Goal: Transaction & Acquisition: Book appointment/travel/reservation

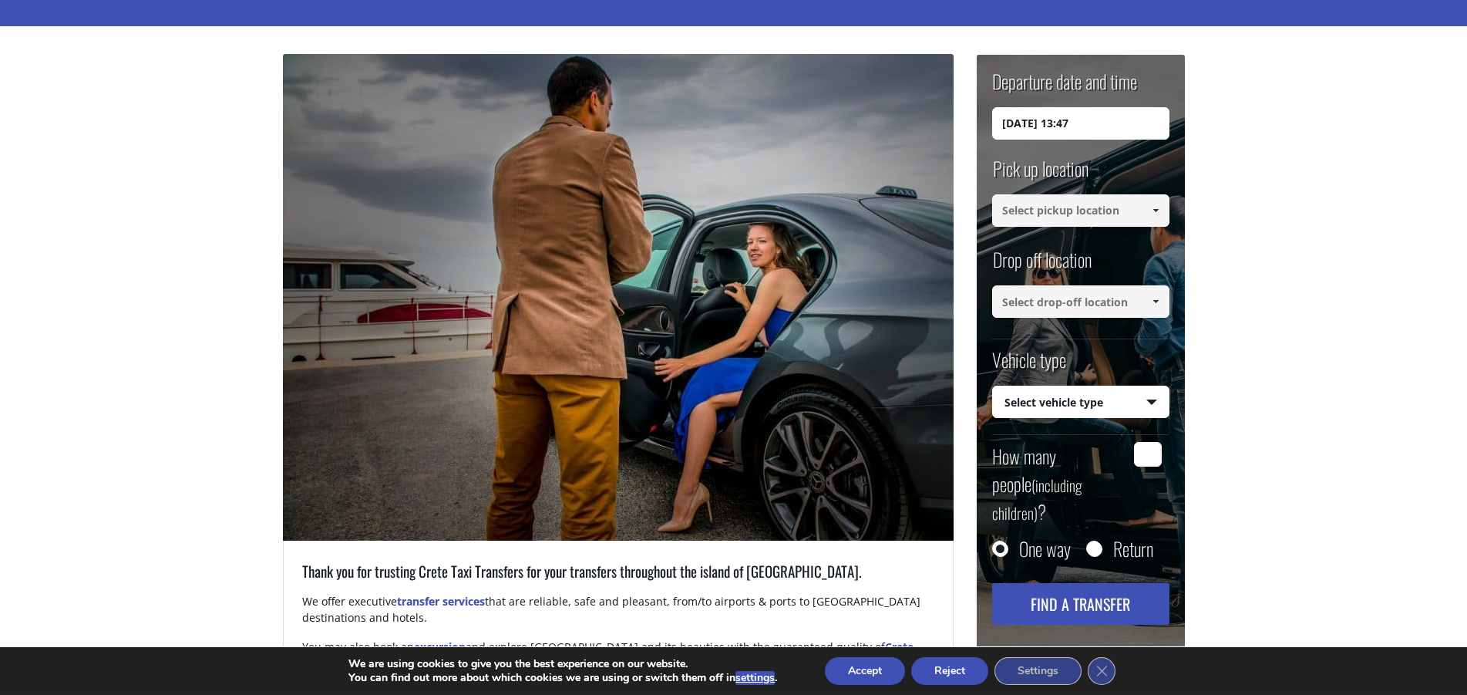
scroll to position [157, 0]
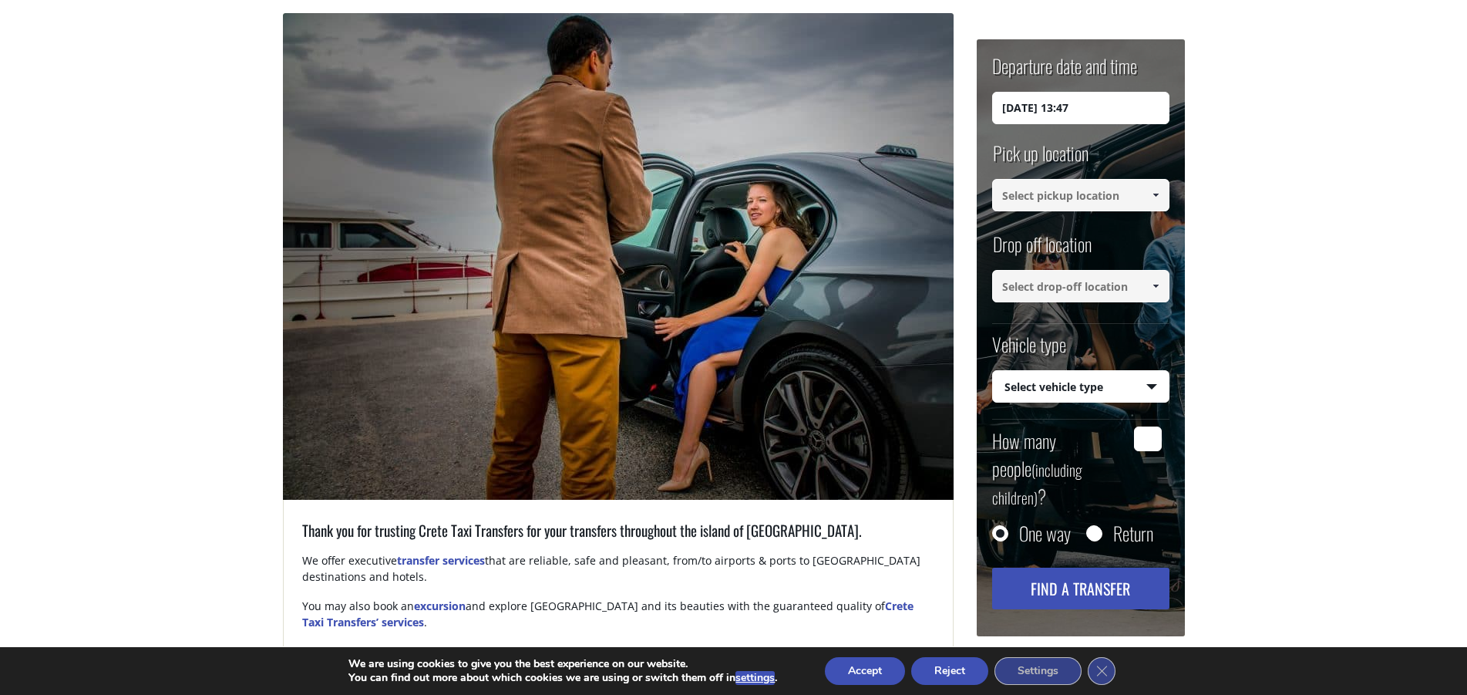
click at [1081, 199] on input at bounding box center [1080, 195] width 177 height 32
click at [1158, 194] on span at bounding box center [1156, 195] width 12 height 12
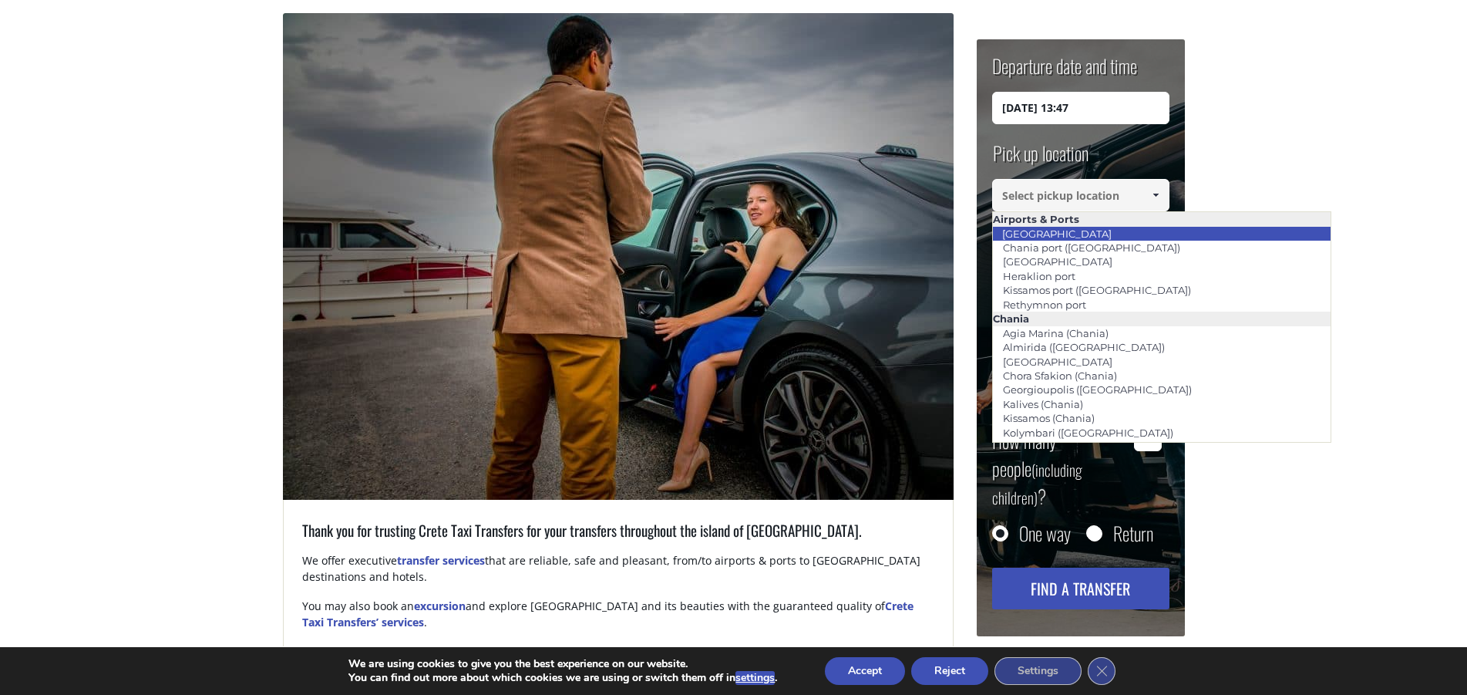
click at [1113, 229] on li "[GEOGRAPHIC_DATA]" at bounding box center [1162, 234] width 338 height 14
type input "[GEOGRAPHIC_DATA]"
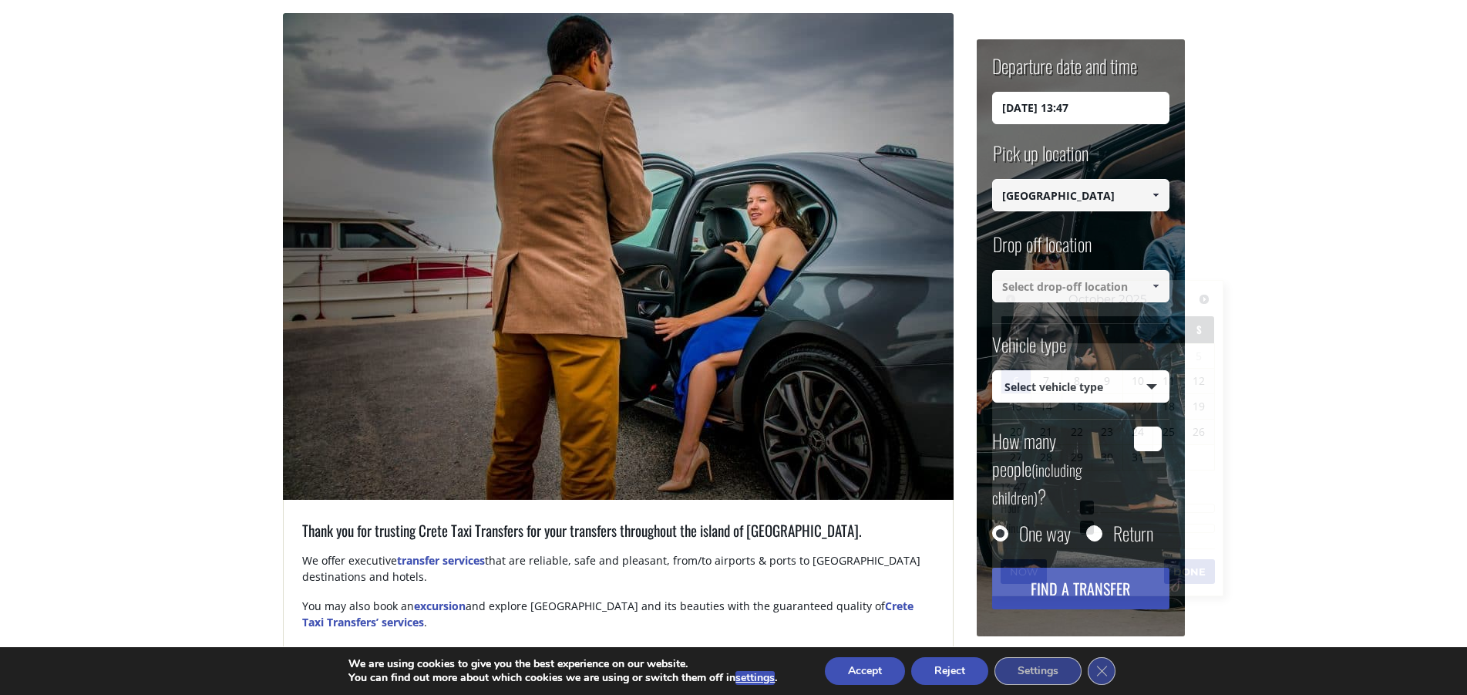
click at [1101, 113] on input "06/10/2025 13:47" at bounding box center [1080, 108] width 177 height 32
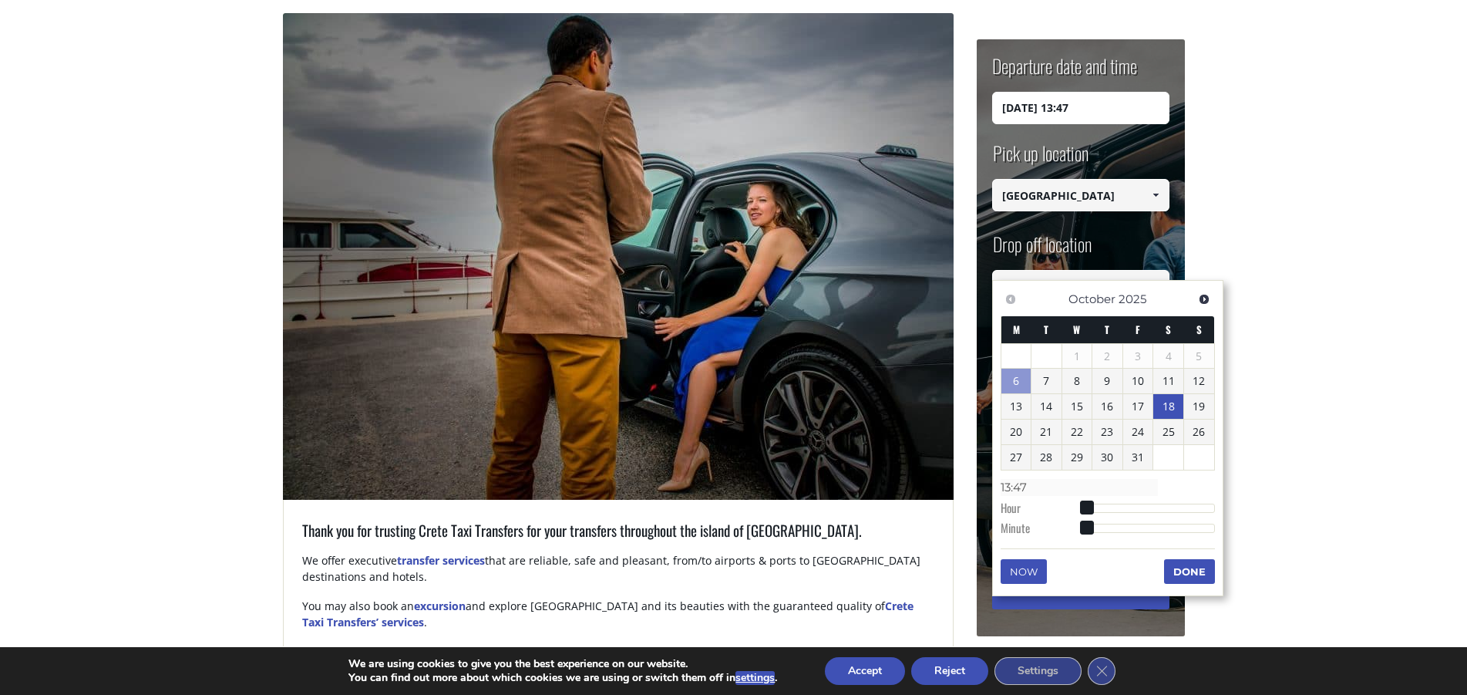
click at [1164, 402] on link "18" at bounding box center [1168, 406] width 30 height 25
click at [1075, 106] on input "18/10/2025 00:00" at bounding box center [1080, 108] width 177 height 32
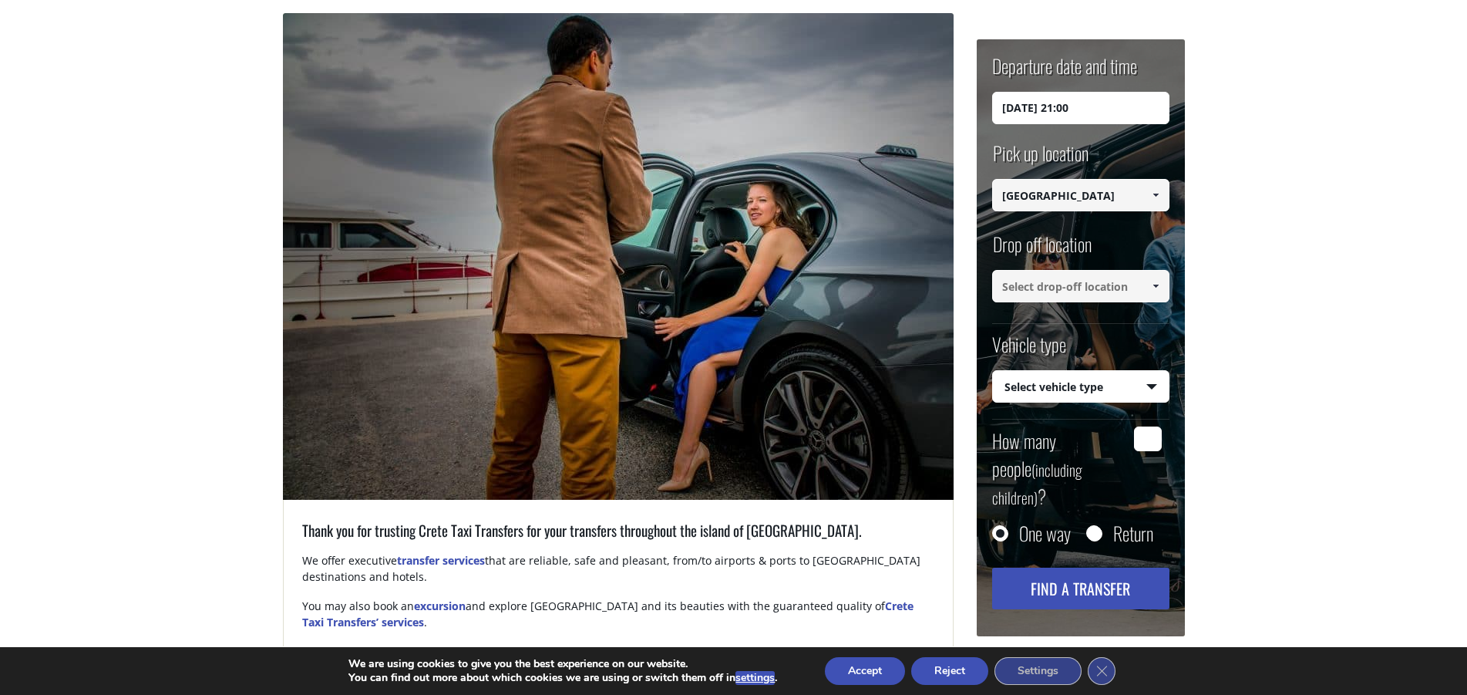
type input "18/10/2025 21:00"
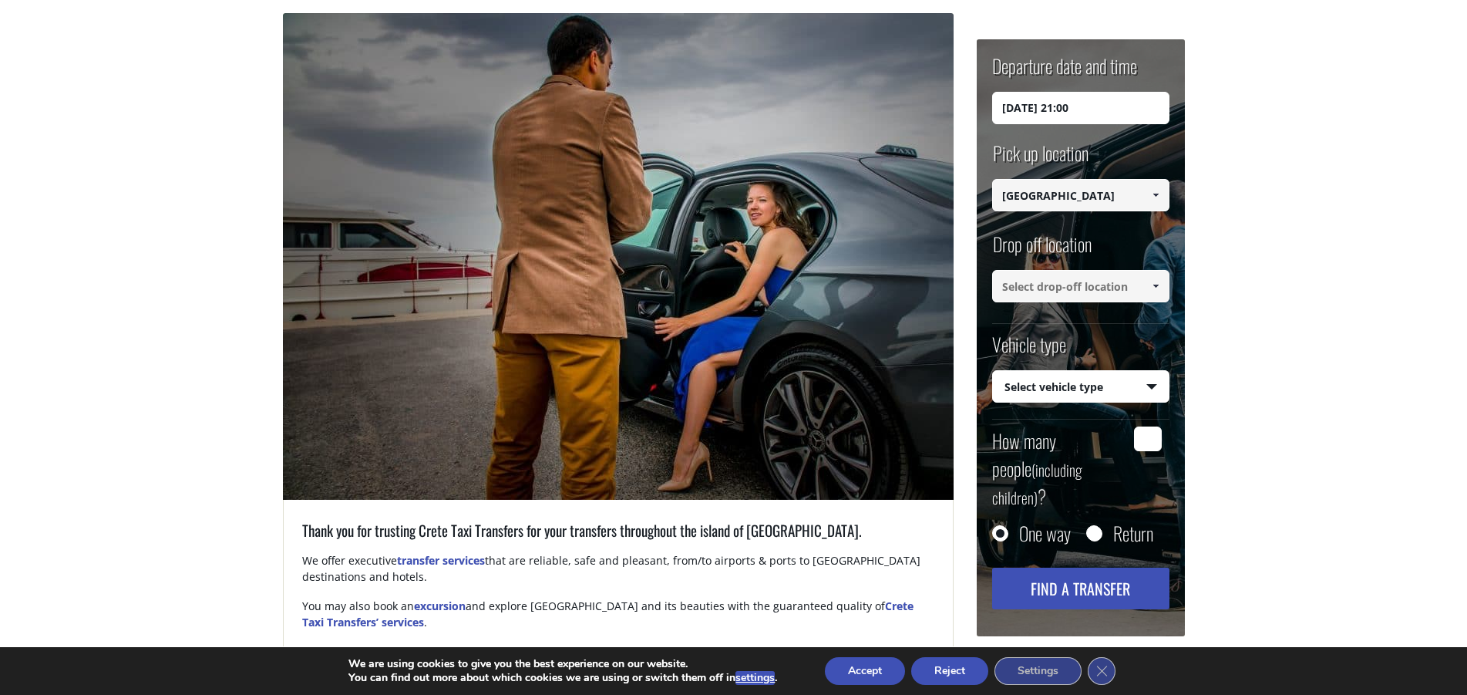
click at [1025, 282] on input at bounding box center [1080, 286] width 177 height 32
paste input "PEO Kissamou Chanion 7, Ag. Marina 730 14, Kreikka"
type input "PEO Kissamou Chanion 7, Ag. Marina 730 14"
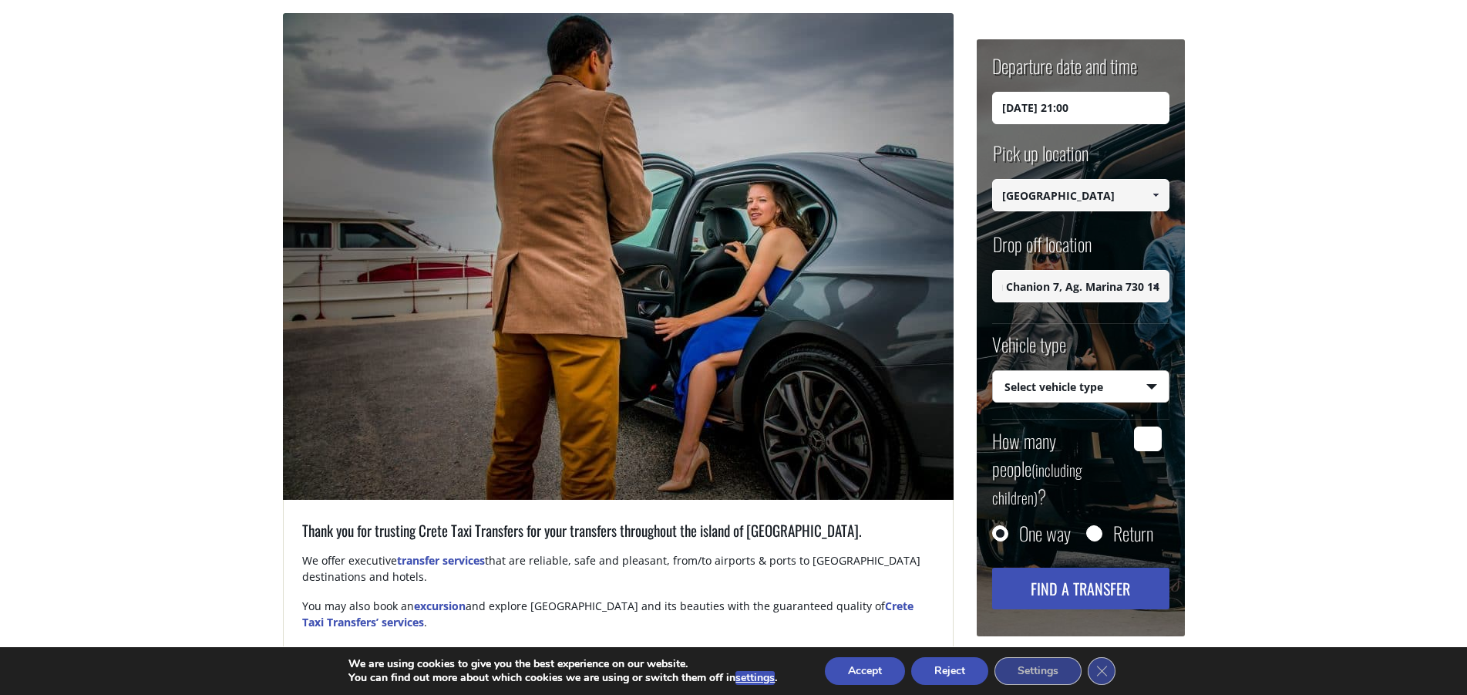
select select "540"
click option "Taxi (4 passengers) Mercedes E Class" at bounding box center [0, 0] width 0 height 0
click at [1145, 443] on input "How many people (including children) ?" at bounding box center [1148, 438] width 28 height 25
type input "3"
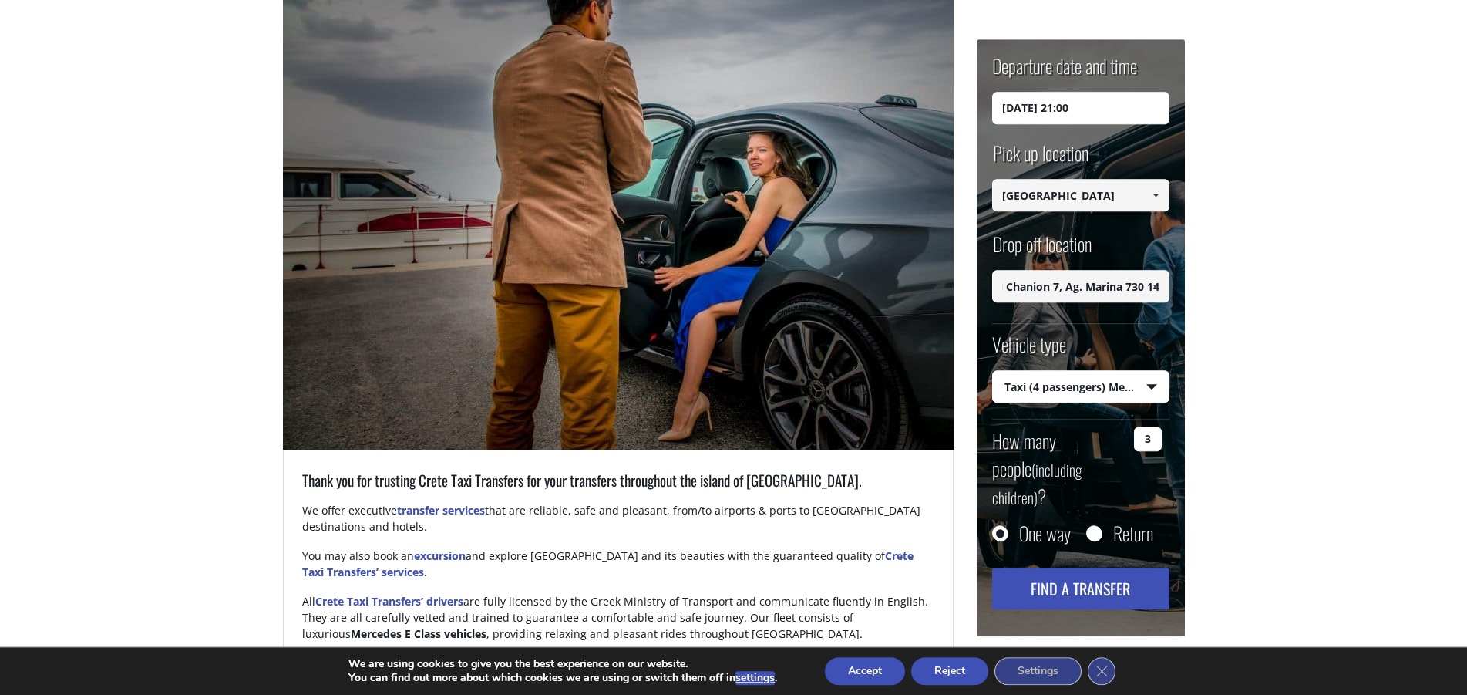
scroll to position [236, 0]
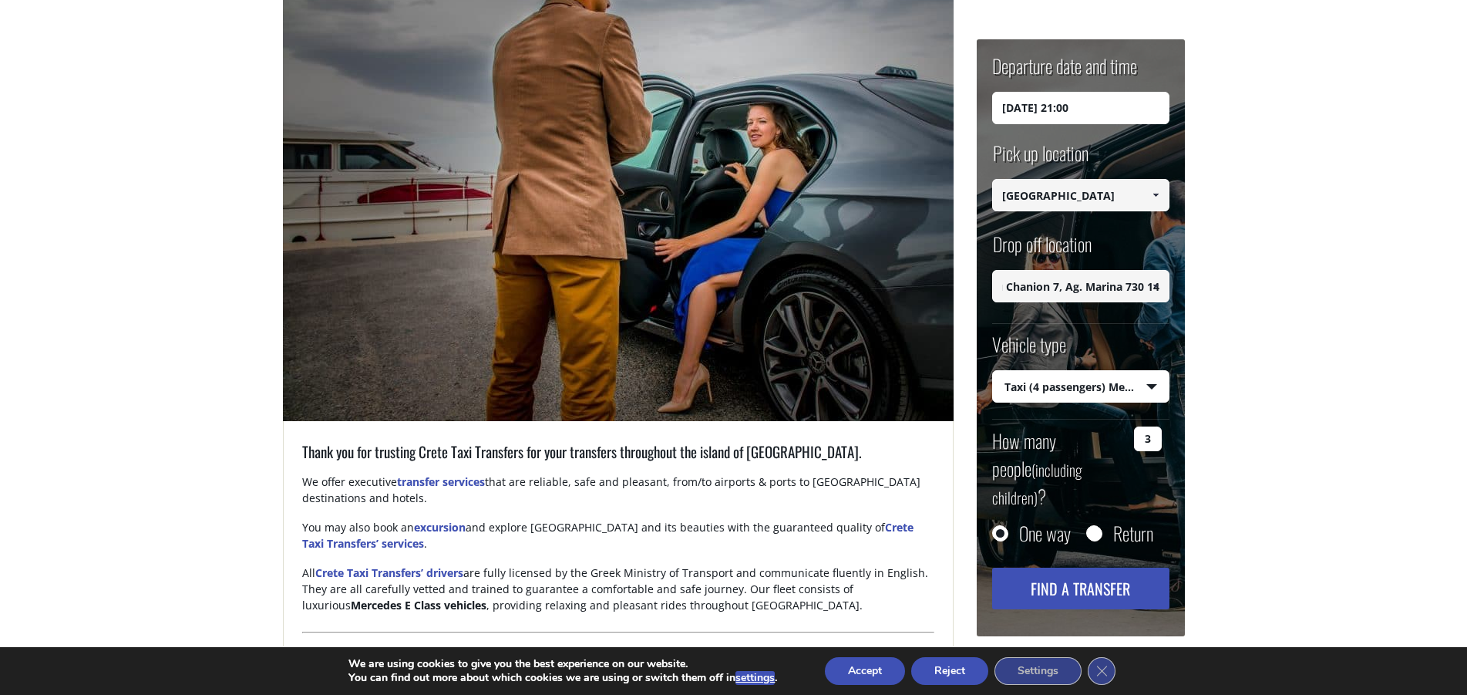
click at [1076, 567] on button "Find a transfer" at bounding box center [1080, 588] width 177 height 42
click at [1081, 286] on input "PEO Kissamou Chanion 7, Ag. Marina 730 14" at bounding box center [1080, 286] width 177 height 32
click at [1157, 289] on span at bounding box center [1156, 286] width 12 height 12
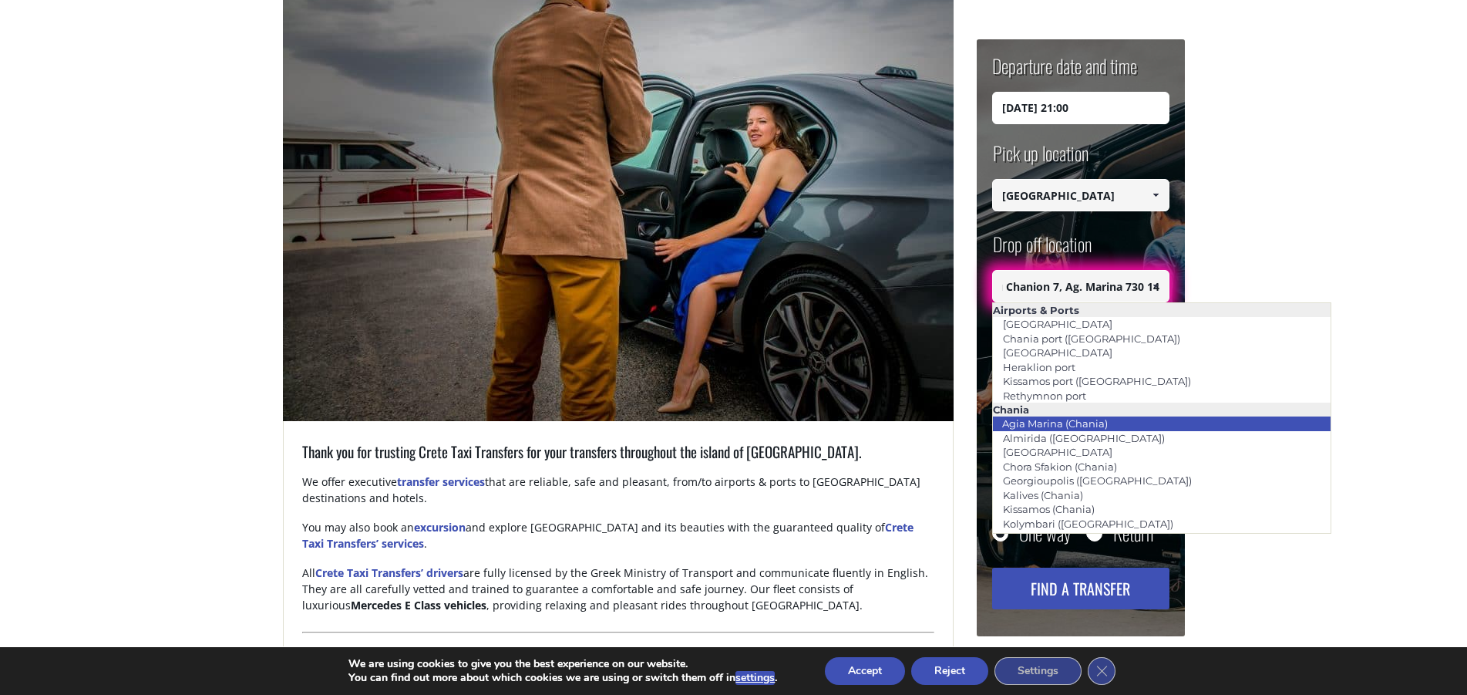
click at [1142, 424] on li "Agia Marina (Chania)" at bounding box center [1162, 423] width 338 height 14
type input "Agia Marina (Chania)"
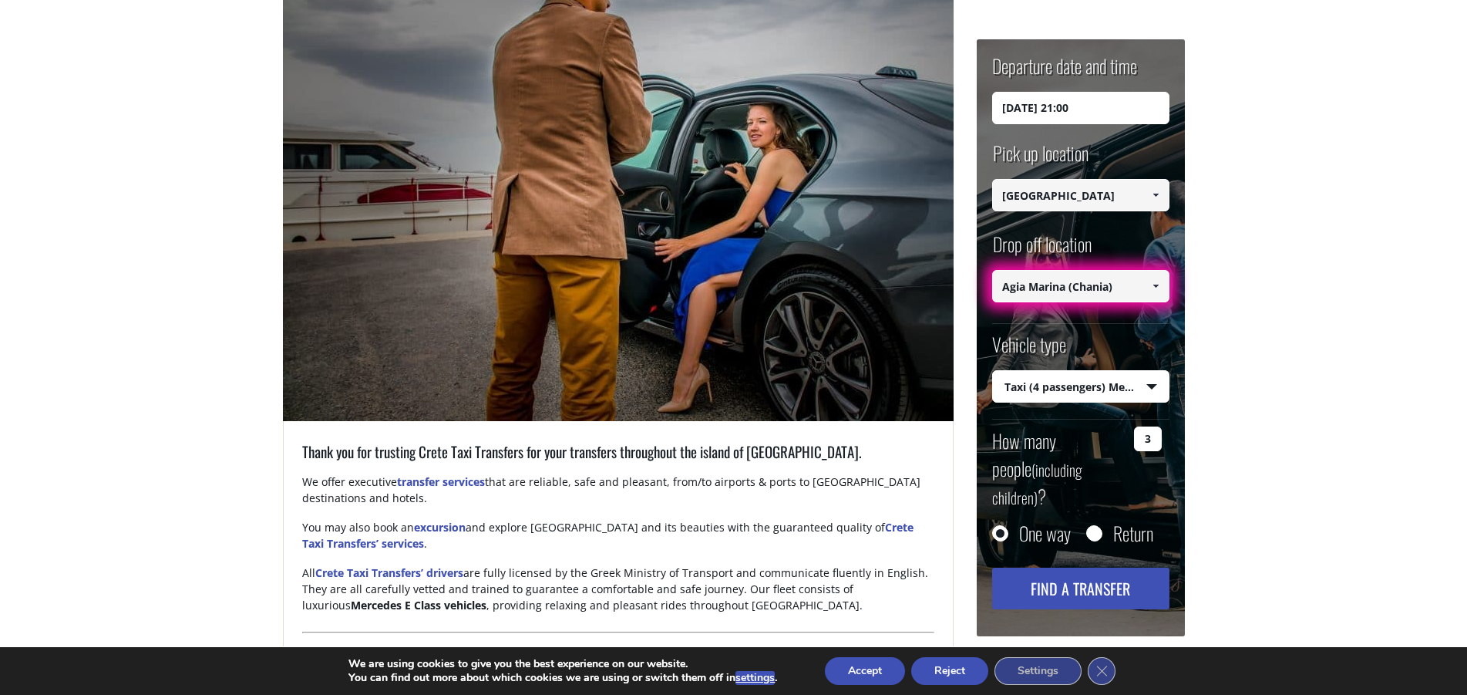
click at [1075, 567] on button "Find a transfer" at bounding box center [1080, 588] width 177 height 42
